Goal: Download file/media

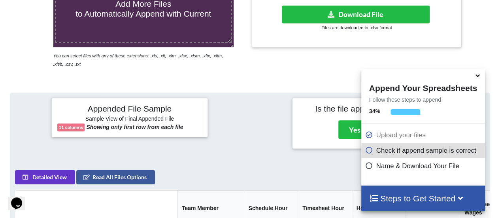
scroll to position [221, 0]
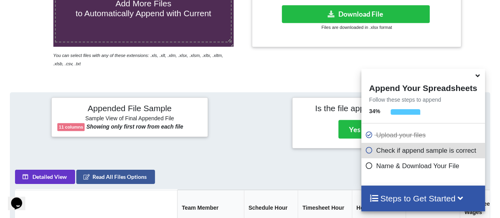
click at [413, 155] on p "Check if append sample is correct" at bounding box center [424, 151] width 118 height 10
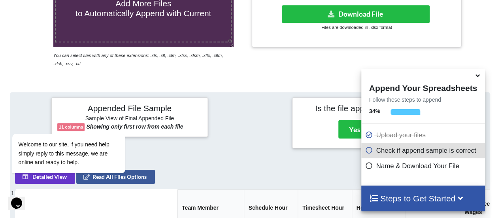
click at [425, 203] on h4 "Steps to Get Started" at bounding box center [423, 198] width 108 height 10
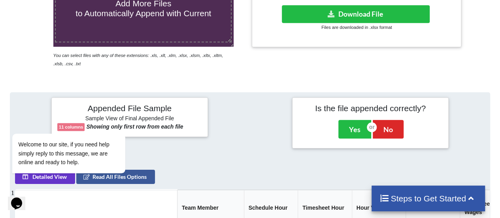
click at [425, 201] on h4 "Steps to Get Started" at bounding box center [429, 198] width 98 height 10
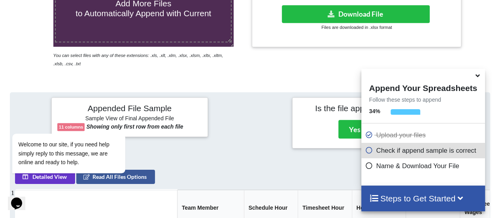
click at [417, 199] on h4 "Steps to Get Started" at bounding box center [423, 198] width 108 height 10
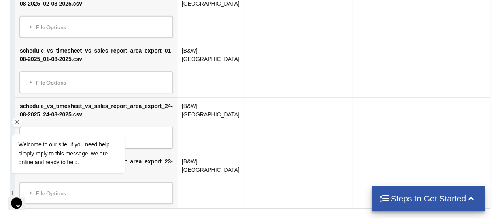
scroll to position [1592, 0]
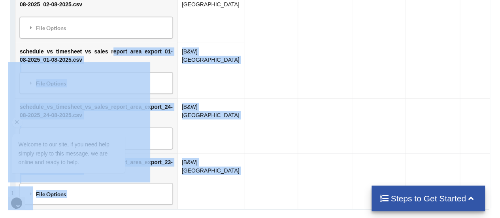
drag, startPoint x: 113, startPoint y: 111, endPoint x: 114, endPoint y: 67, distance: 43.5
click at [136, 49] on td "schedule_vs_timesheet_vs_sales_report_area_export_01-08-2025_01-08-2025.csv Fil…" at bounding box center [96, 70] width 162 height 55
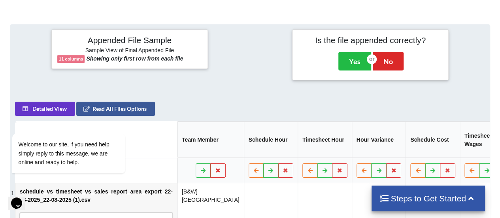
scroll to position [298, 0]
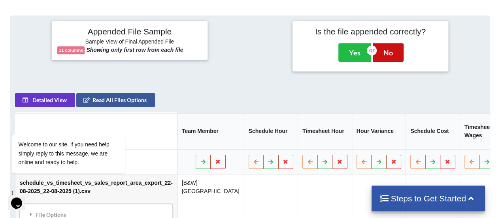
click at [397, 51] on button "No" at bounding box center [388, 52] width 31 height 18
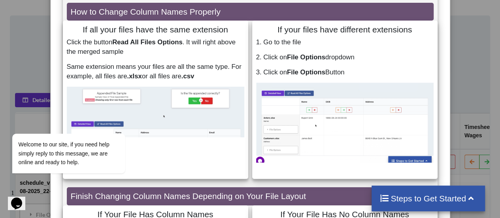
scroll to position [0, 0]
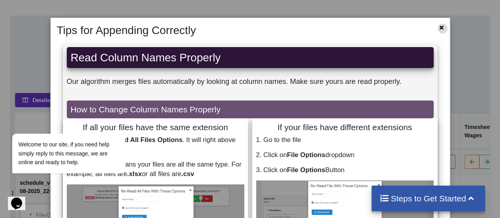
click at [439, 29] on icon at bounding box center [442, 27] width 7 height 6
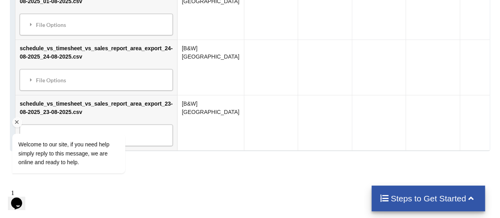
scroll to position [1649, 0]
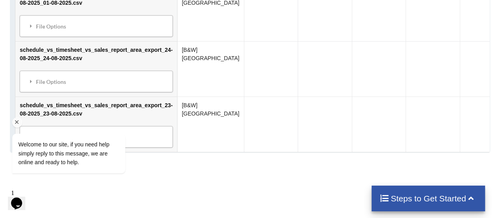
drag, startPoint x: 146, startPoint y: 97, endPoint x: 111, endPoint y: 105, distance: 36.5
click at [111, 105] on div "Welcome to our site, if you need help simply reply to this message, we are onli…" at bounding box center [79, 121] width 142 height 120
click at [114, 100] on div "Welcome to our site, if you need help simply reply to this message, we are onli…" at bounding box center [79, 121] width 142 height 120
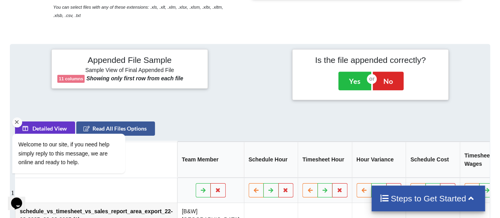
scroll to position [320, 0]
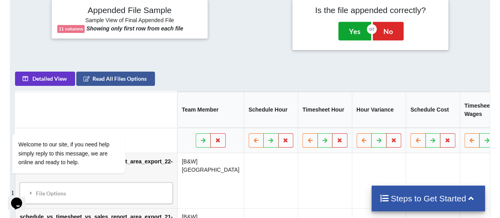
click at [357, 28] on button "Yes" at bounding box center [355, 31] width 33 height 18
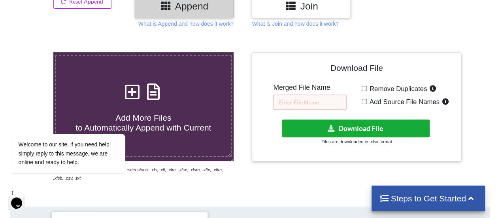
scroll to position [107, 0]
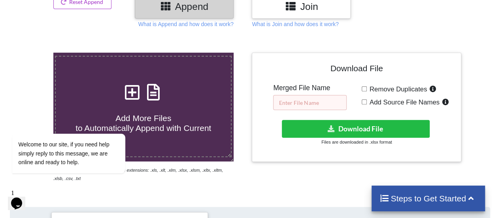
click at [310, 100] on input "text" at bounding box center [310, 102] width 74 height 15
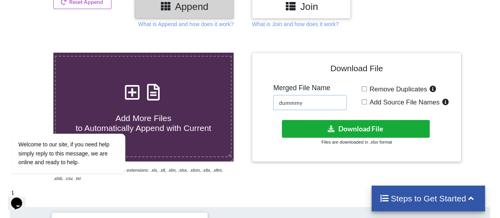
type input "dummmy"
click at [344, 127] on button "Download File" at bounding box center [356, 129] width 148 height 18
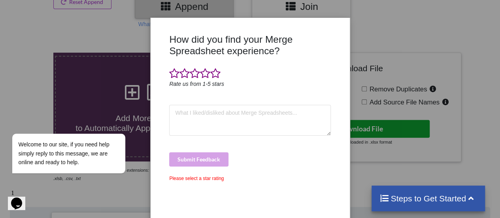
scroll to position [0, 0]
